Goal: Check status

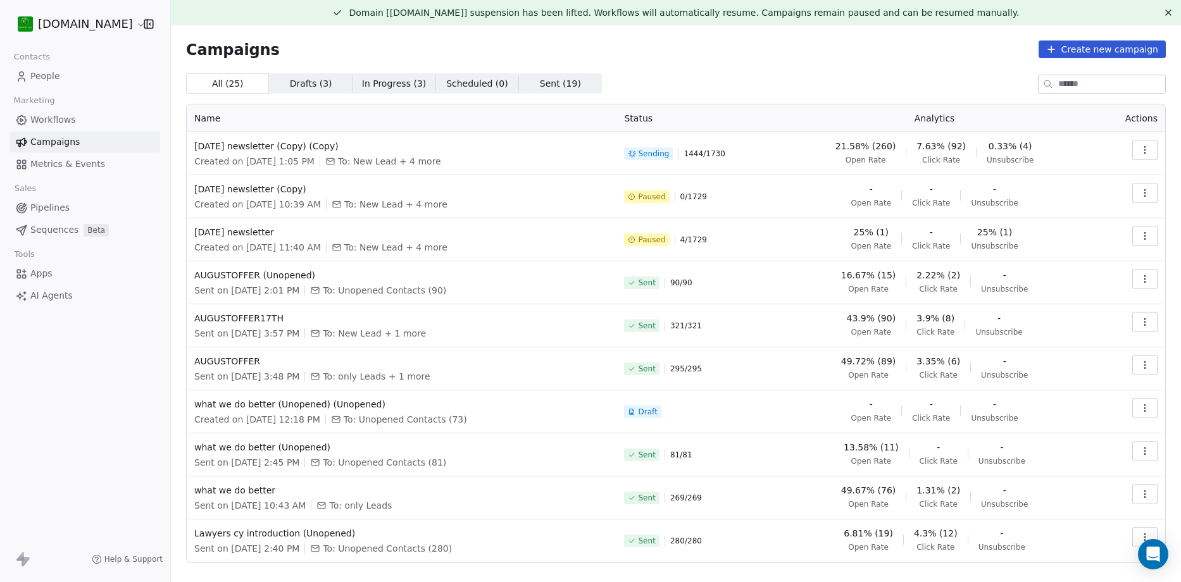
click at [1142, 155] on button "button" at bounding box center [1144, 150] width 25 height 20
click at [1093, 201] on span "View Analytics" at bounding box center [1071, 198] width 73 height 15
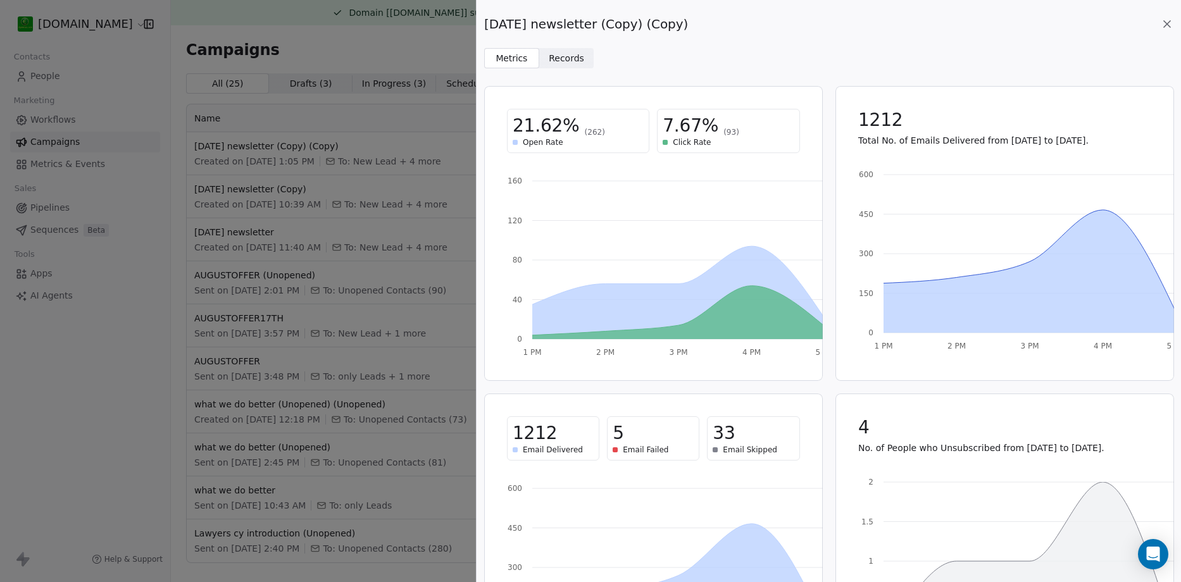
click at [560, 66] on span "Records Records" at bounding box center [566, 58] width 55 height 20
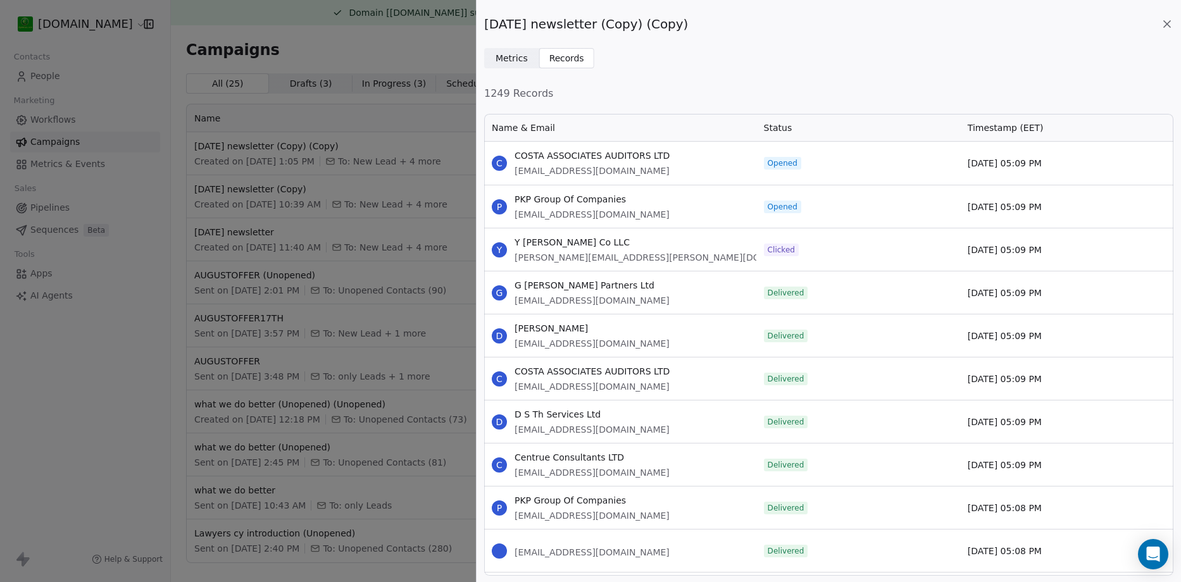
scroll to position [454, 680]
click at [511, 59] on span "Metrics" at bounding box center [512, 58] width 32 height 13
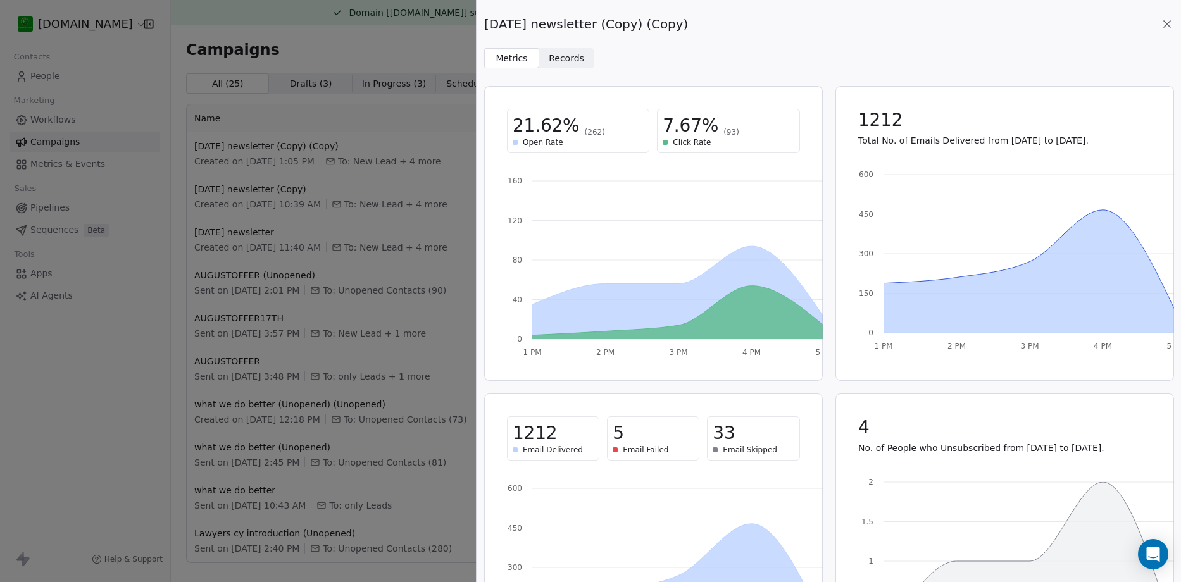
scroll to position [114, 0]
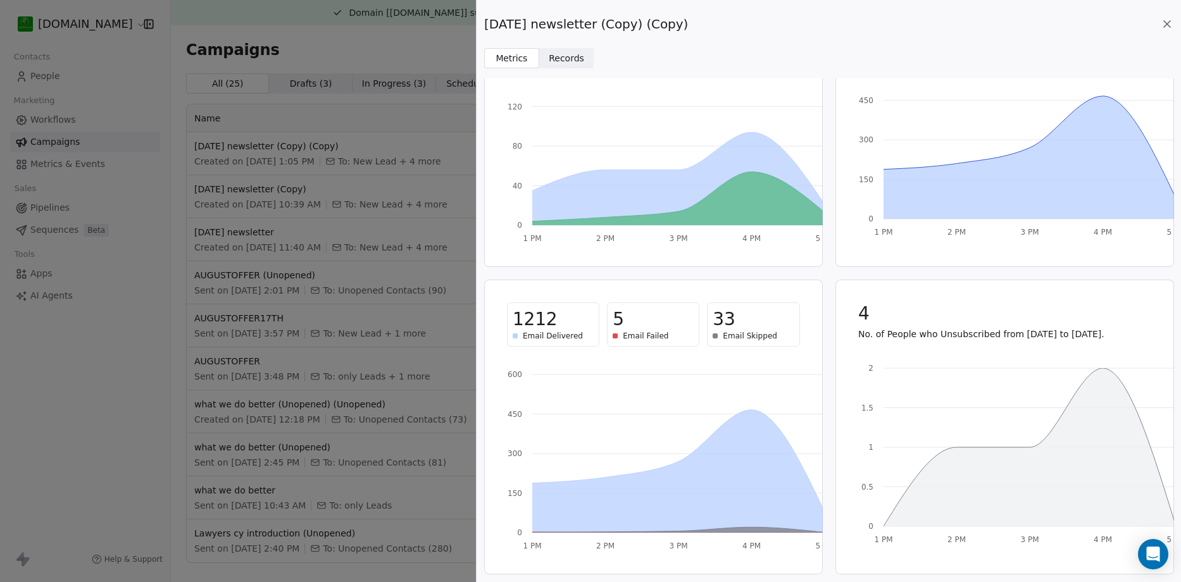
click at [579, 58] on span "Records Records" at bounding box center [566, 58] width 55 height 20
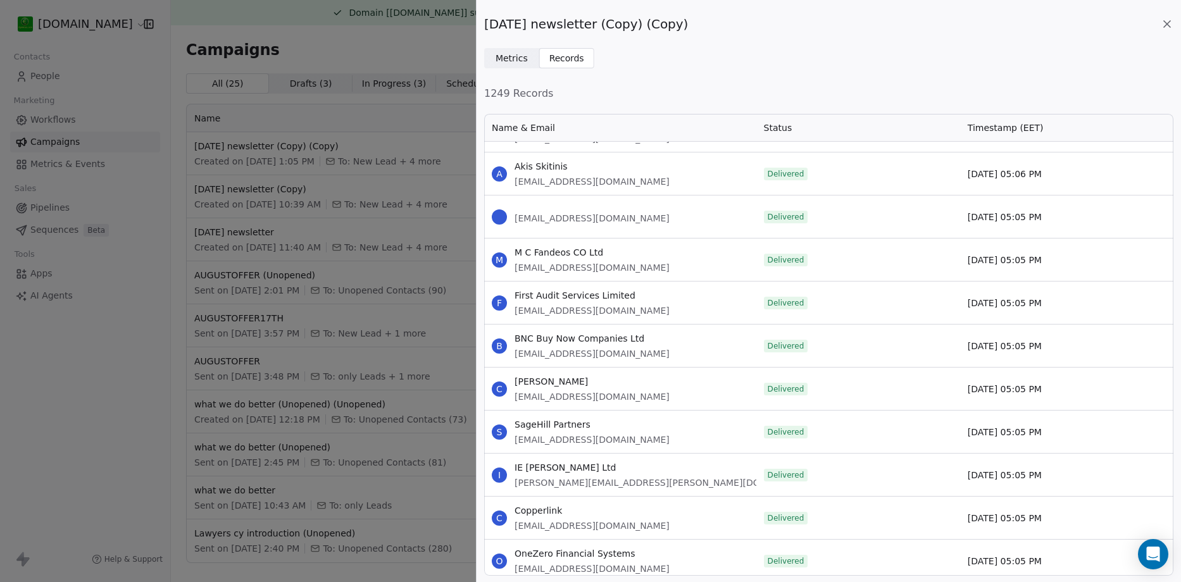
scroll to position [2469, 0]
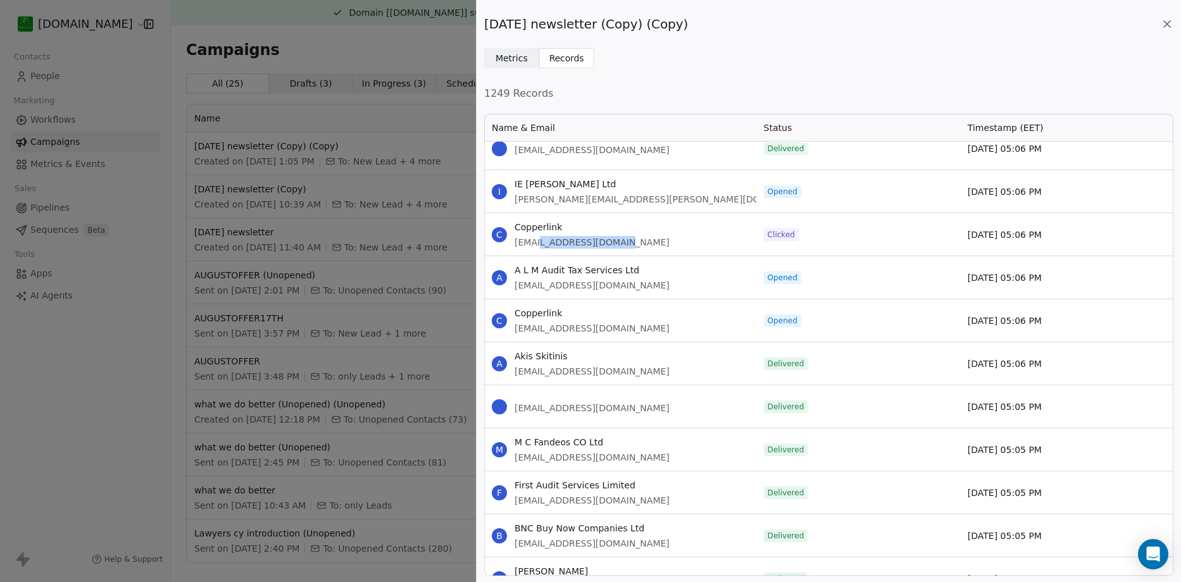
drag, startPoint x: 629, startPoint y: 242, endPoint x: 539, endPoint y: 249, distance: 90.2
click at [539, 249] on div "C Copperlink [EMAIL_ADDRESS][DOMAIN_NAME]" at bounding box center [620, 234] width 272 height 42
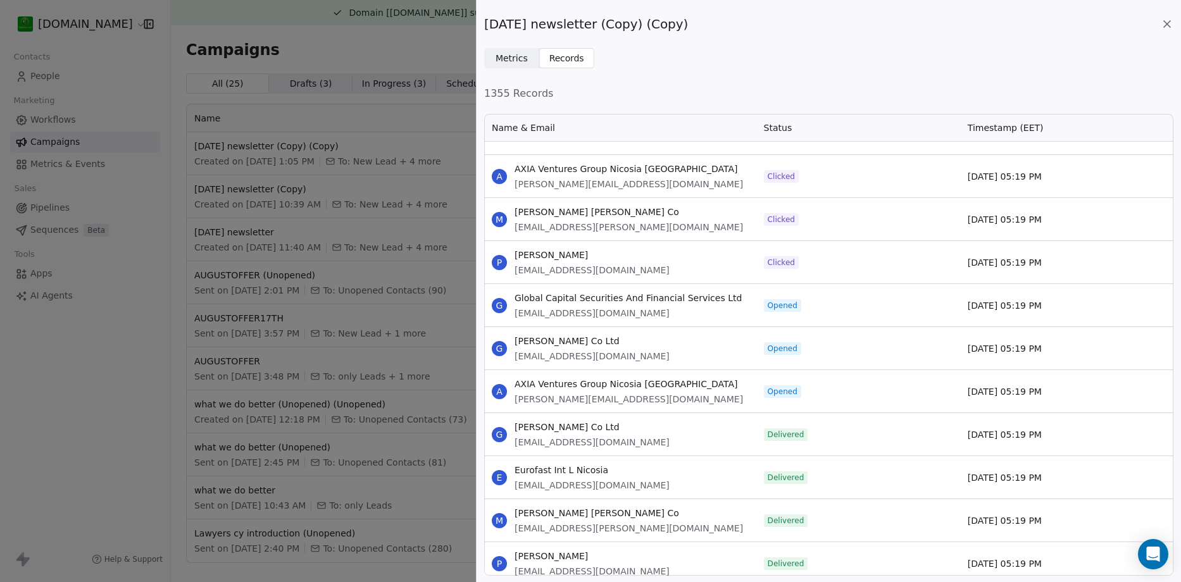
scroll to position [1076, 0]
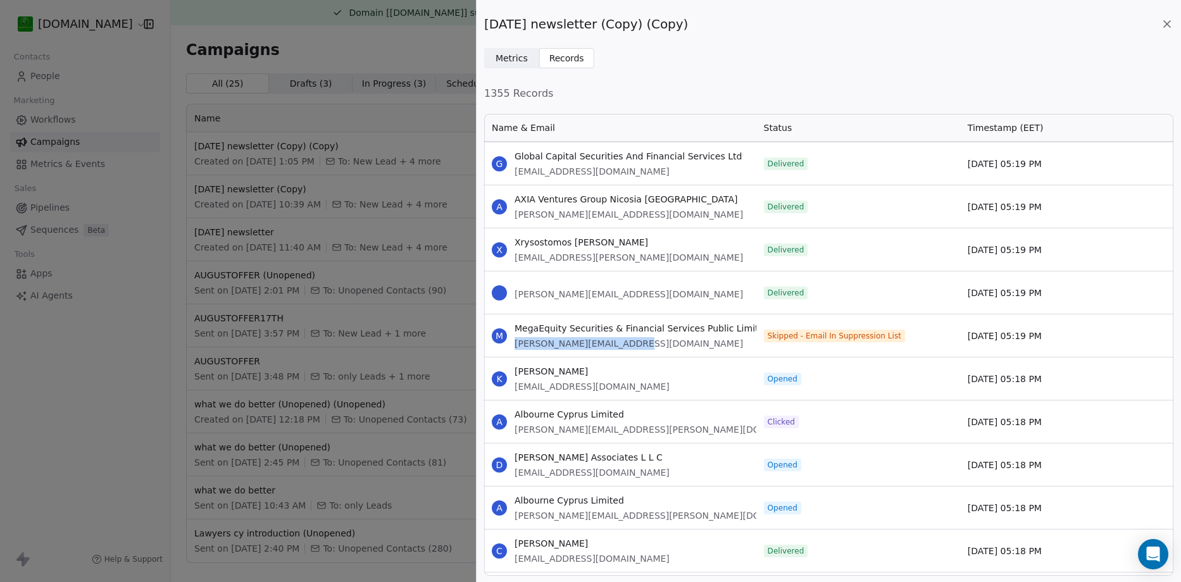
drag, startPoint x: 625, startPoint y: 345, endPoint x: 515, endPoint y: 349, distance: 109.6
click at [515, 349] on span "[PERSON_NAME][EMAIL_ADDRESS][DOMAIN_NAME]" at bounding box center [642, 343] width 255 height 13
copy span "[PERSON_NAME][EMAIL_ADDRESS][DOMAIN_NAME]"
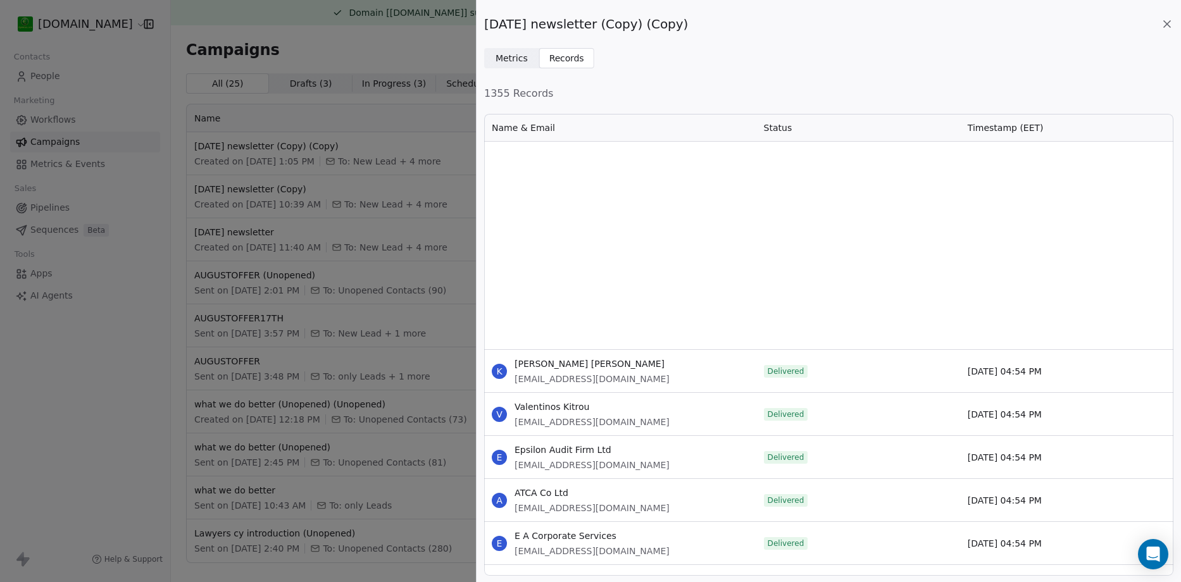
scroll to position [16142, 0]
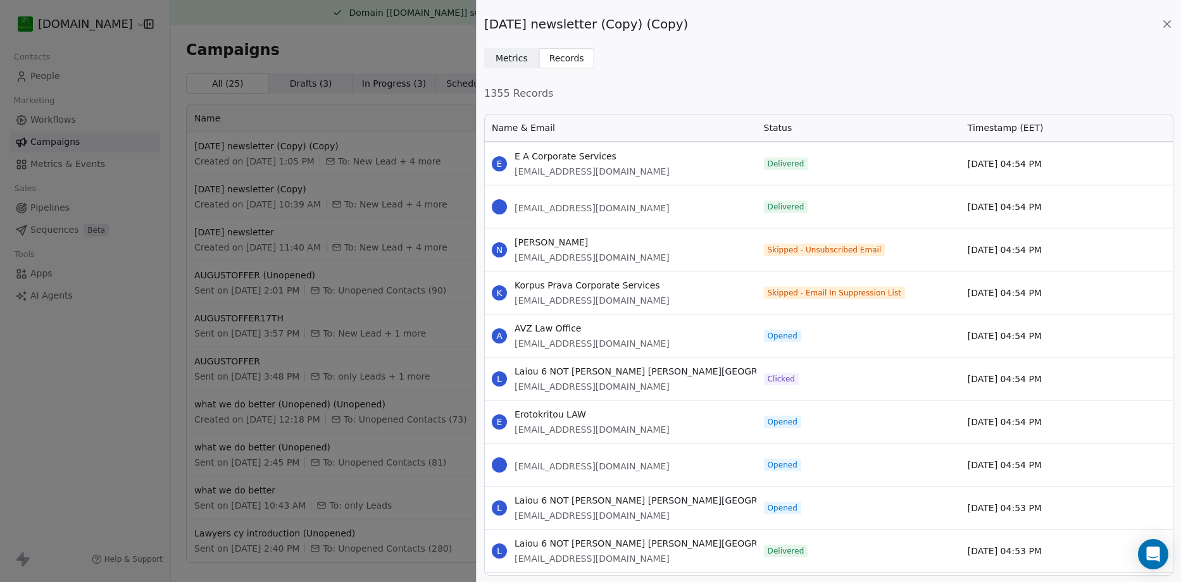
click at [413, 53] on div "[DATE] newsletter (Copy) (Copy) Metrics Metrics Records Records 1355 Records Na…" at bounding box center [590, 291] width 1181 height 582
